Goal: Task Accomplishment & Management: Complete application form

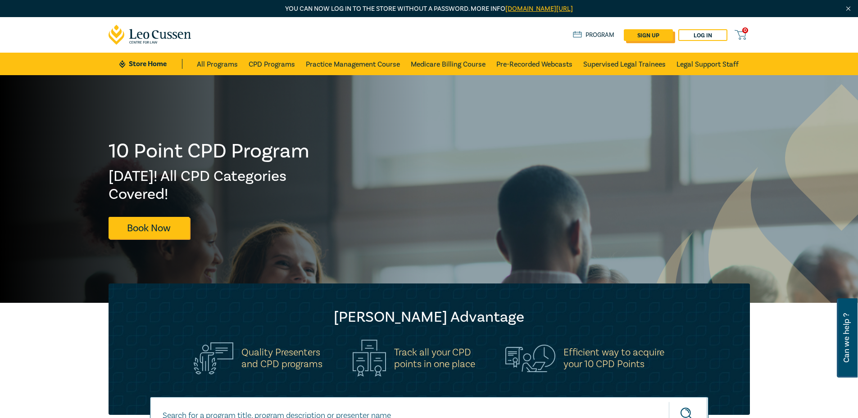
click at [647, 36] on link "sign up" at bounding box center [648, 35] width 49 height 12
select select "AU"
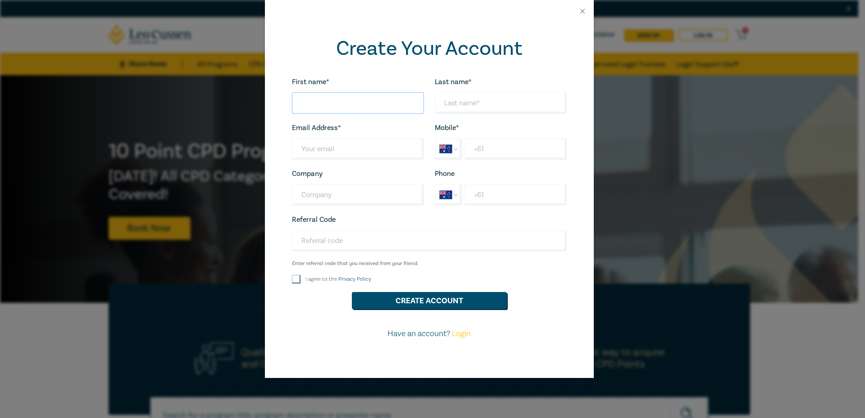
click at [342, 100] on input "First name*" at bounding box center [358, 103] width 132 height 22
paste input "TEAGHAN"
type input "TEAGHAN"
click at [478, 94] on input "Last name*" at bounding box center [501, 103] width 132 height 22
paste input "FIRTH"
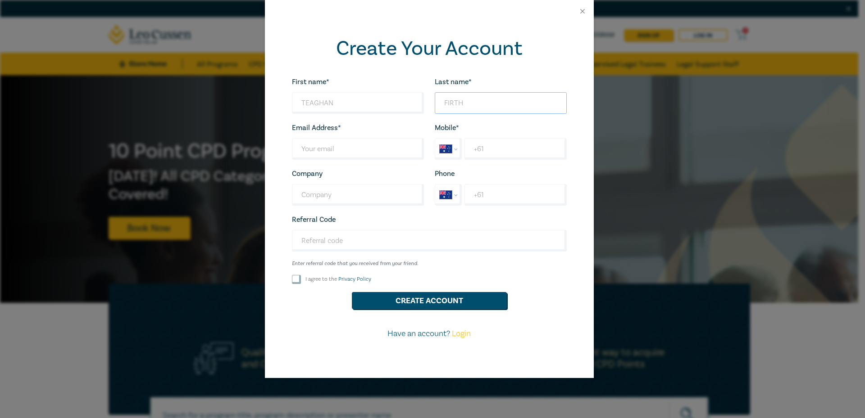
type input "FIRTH"
click at [373, 96] on input "TEAGHAN" at bounding box center [358, 103] width 132 height 22
paste input "eaghan"
type input "Teaghan"
click at [490, 107] on input "FIRTH" at bounding box center [501, 103] width 132 height 22
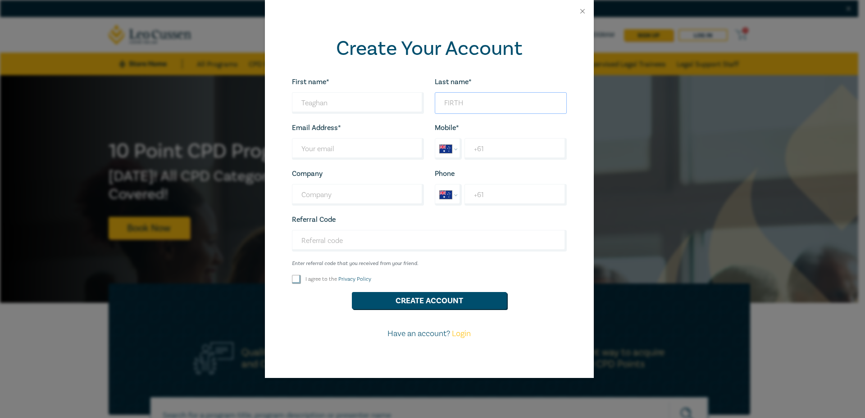
click at [490, 107] on input "FIRTH" at bounding box center [501, 103] width 132 height 22
paste input "irth"
type input "Firth"
click at [364, 150] on input "Last name*" at bounding box center [358, 149] width 132 height 22
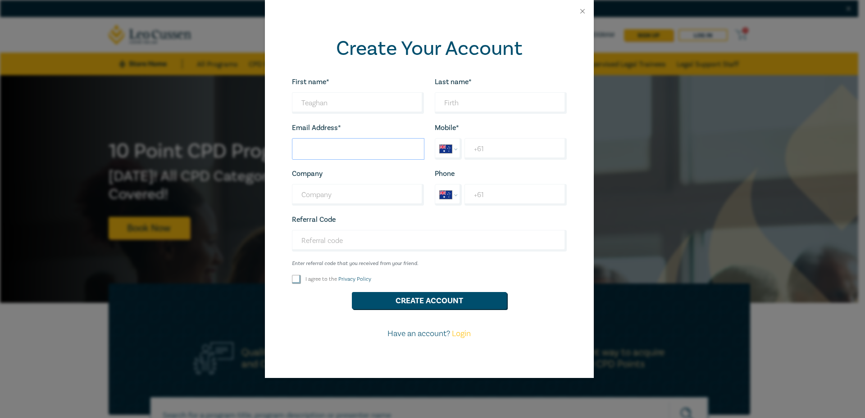
paste input "[EMAIL_ADDRESS][DOMAIN_NAME]"
type input "[EMAIL_ADDRESS][DOMAIN_NAME]"
click at [511, 148] on input "+61" at bounding box center [515, 149] width 102 height 22
paste input "400 748 540"
type input "[PHONE_NUMBER]"
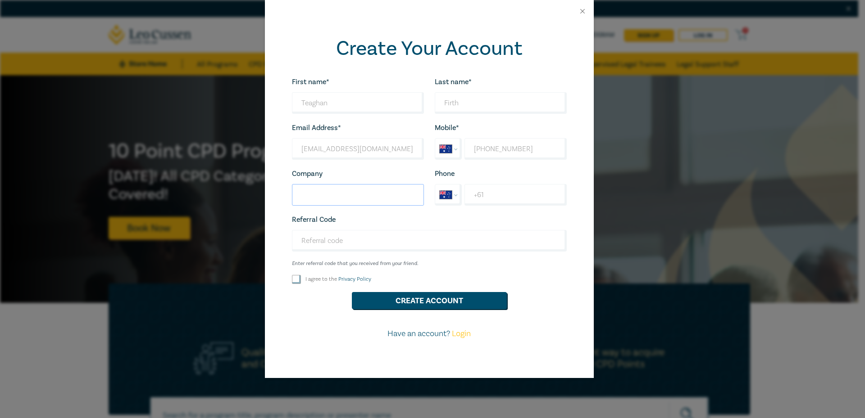
click at [358, 204] on input "Company" at bounding box center [358, 195] width 132 height 22
paste input "Ideal Conveyancing"
type input "Ideal Conveyancing"
click at [295, 281] on input "I agree to the Privacy Policy" at bounding box center [296, 279] width 9 height 9
checkbox input "true"
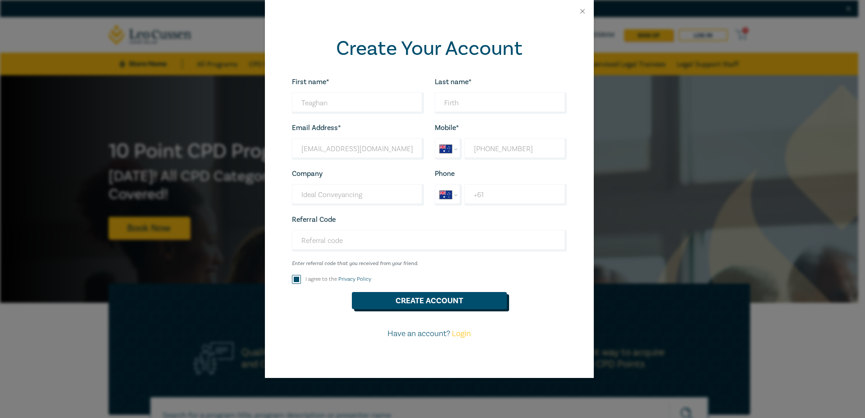
click at [424, 300] on button "Create Account" at bounding box center [429, 300] width 155 height 17
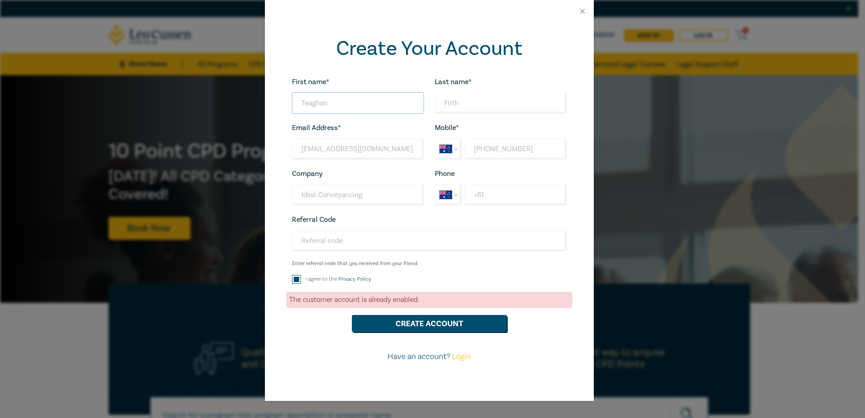
click at [383, 100] on input "Teaghan" at bounding box center [358, 103] width 132 height 22
click at [382, 100] on input "Teaghan" at bounding box center [358, 103] width 132 height 22
click at [369, 152] on input "[EMAIL_ADDRESS][DOMAIN_NAME]" at bounding box center [358, 149] width 132 height 22
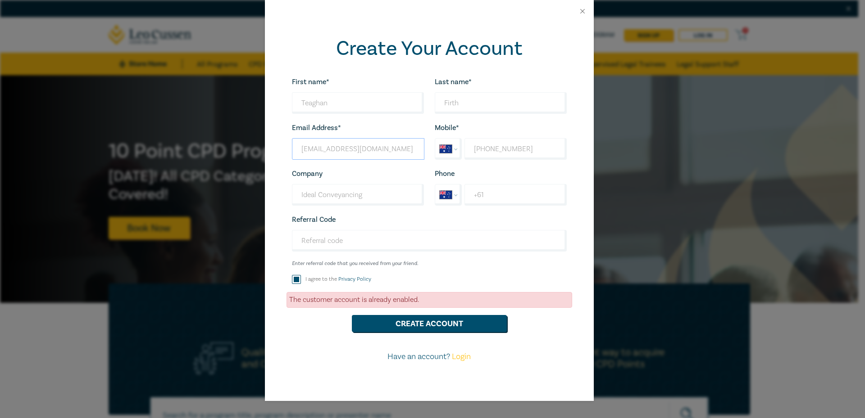
click at [369, 152] on input "[EMAIL_ADDRESS][DOMAIN_NAME]" at bounding box center [358, 149] width 132 height 22
click at [360, 107] on input "Teaghan" at bounding box center [358, 103] width 132 height 22
click at [454, 110] on input "Firth" at bounding box center [501, 103] width 132 height 22
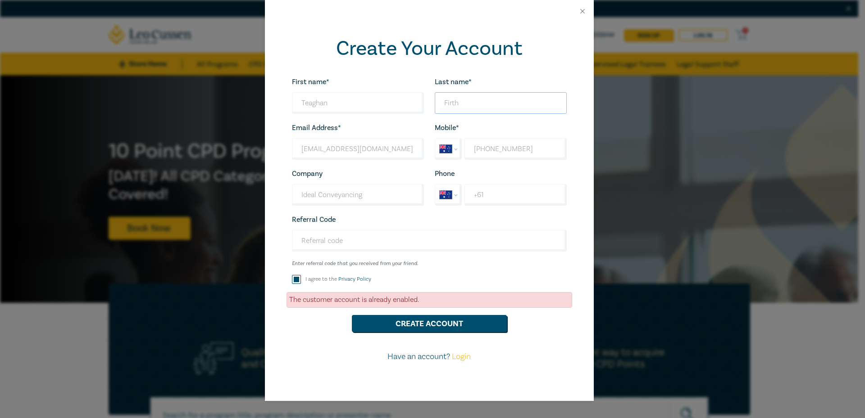
click at [454, 110] on input "Firth" at bounding box center [501, 103] width 132 height 22
click at [366, 152] on input "[EMAIL_ADDRESS][DOMAIN_NAME]" at bounding box center [358, 149] width 132 height 22
click at [360, 191] on input "Ideal Conveyancing" at bounding box center [358, 195] width 132 height 22
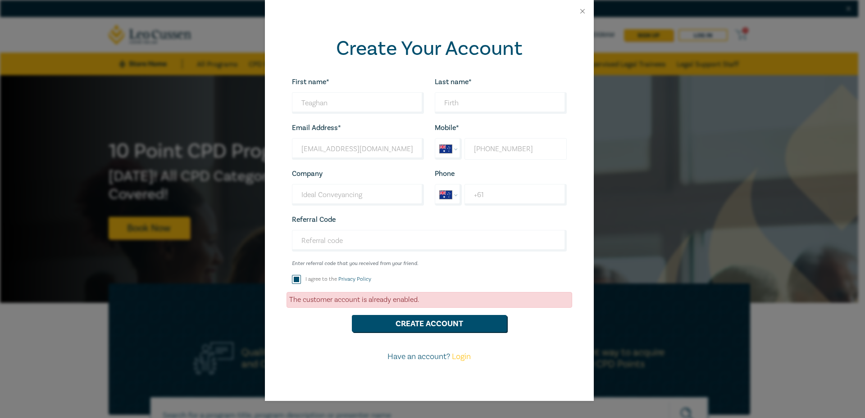
click at [486, 149] on input "[PHONE_NUMBER]" at bounding box center [515, 149] width 102 height 22
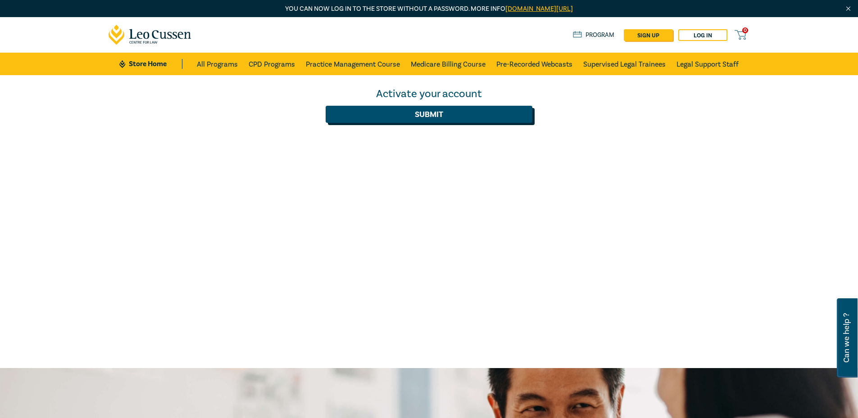
click at [477, 113] on button "Submit" at bounding box center [429, 114] width 207 height 17
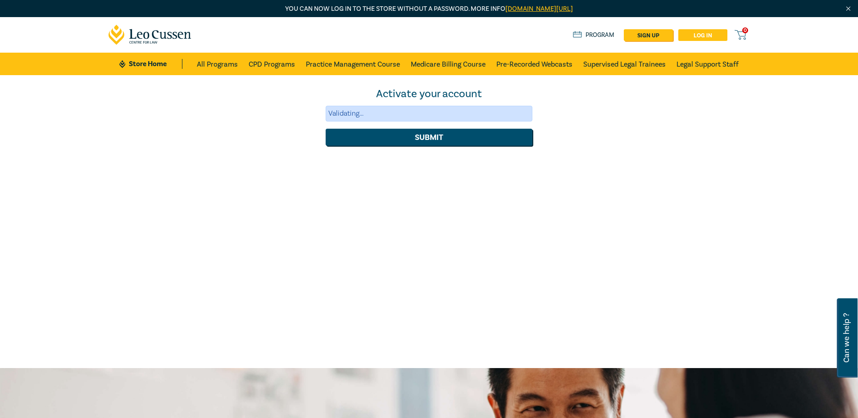
click at [716, 34] on link "Log in" at bounding box center [702, 35] width 49 height 12
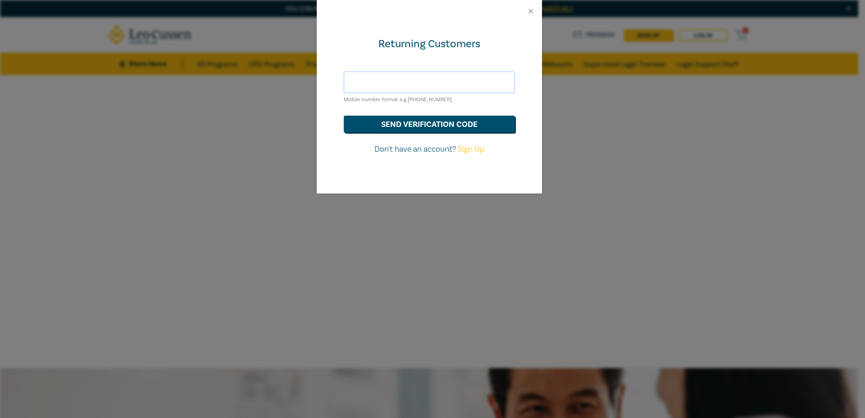
click at [414, 83] on input "text" at bounding box center [429, 83] width 171 height 22
paste input "[EMAIL_ADDRESS][DOMAIN_NAME]"
type input "[EMAIL_ADDRESS][DOMAIN_NAME]"
click at [435, 123] on button "send verification code" at bounding box center [429, 124] width 171 height 17
